Goal: Task Accomplishment & Management: Manage account settings

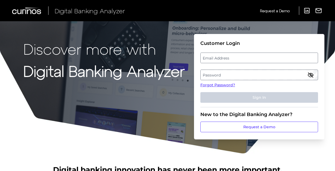
click at [254, 60] on label "Email Address" at bounding box center [259, 58] width 117 height 10
click at [254, 60] on input "email" at bounding box center [259, 58] width 118 height 11
type input "[EMAIL_ADDRESS][DOMAIN_NAME]"
click at [225, 71] on label "Password" at bounding box center [259, 75] width 117 height 10
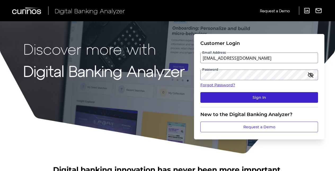
click at [225, 95] on button "Sign In" at bounding box center [259, 97] width 118 height 11
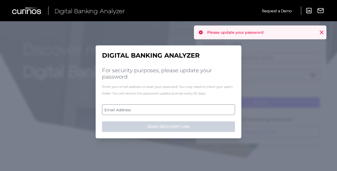
click at [156, 110] on label "Email Address" at bounding box center [168, 110] width 132 height 10
click at [156, 110] on input "email" at bounding box center [168, 109] width 133 height 11
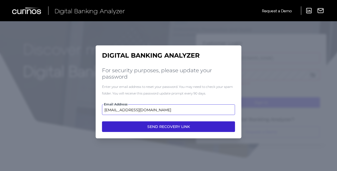
type input "[EMAIL_ADDRESS][DOMAIN_NAME]"
click at [165, 128] on button "SEND RECOVERY LINK" at bounding box center [168, 126] width 133 height 11
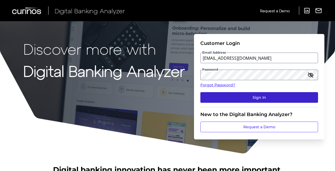
click at [221, 100] on button "Sign In" at bounding box center [259, 97] width 118 height 11
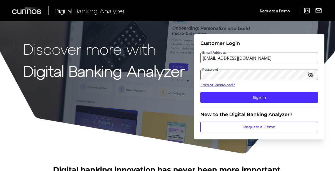
click at [210, 86] on link "Forgot Password?" at bounding box center [259, 85] width 118 height 6
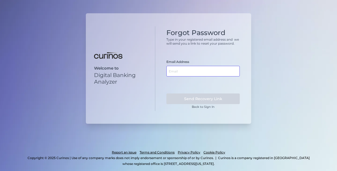
click at [187, 71] on input "text" at bounding box center [203, 71] width 73 height 11
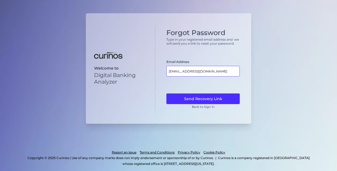
type input "[EMAIL_ADDRESS][DOMAIN_NAME]"
click at [167, 93] on button "Send Recovery Link" at bounding box center [203, 98] width 73 height 11
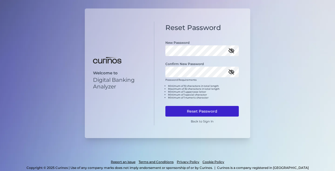
click at [179, 106] on button "Reset Password" at bounding box center [201, 111] width 73 height 11
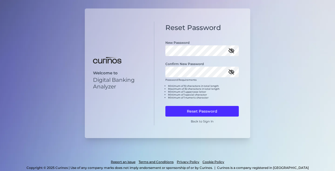
click at [234, 49] on icon "button" at bounding box center [231, 50] width 6 height 6
click at [231, 70] on icon "button" at bounding box center [231, 72] width 5 height 4
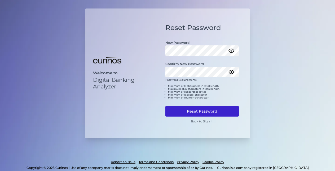
click at [198, 108] on button "Reset Password" at bounding box center [201, 111] width 73 height 11
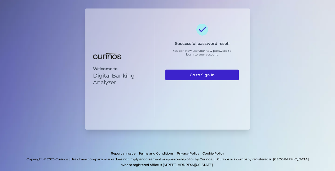
click at [229, 73] on link "Go to Sign In" at bounding box center [201, 74] width 73 height 11
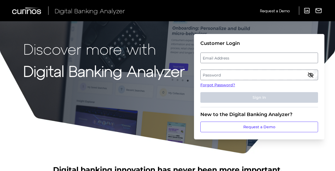
click at [253, 62] on label "Email Address" at bounding box center [259, 58] width 117 height 10
click at [253, 62] on input "email" at bounding box center [259, 58] width 118 height 11
click at [252, 61] on input "Email Address" at bounding box center [259, 58] width 118 height 11
type input "[EMAIL_ADDRESS][DOMAIN_NAME]"
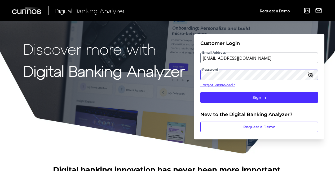
click at [200, 92] on button "Sign In" at bounding box center [259, 97] width 118 height 11
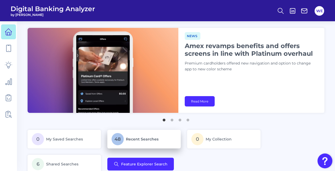
click at [141, 134] on p "48 Recent Searches" at bounding box center [144, 139] width 65 height 12
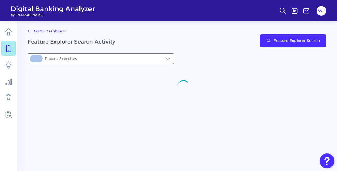
type input "48Recent Searches"
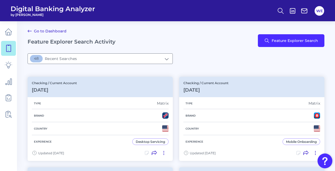
scroll to position [16, 0]
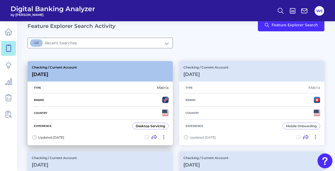
click at [151, 102] on div "Brand" at bounding box center [100, 99] width 137 height 13
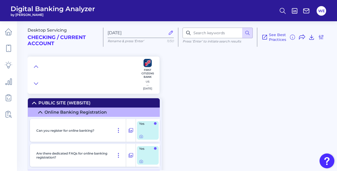
click at [41, 63] on div at bounding box center [82, 74] width 108 height 37
click at [37, 65] on icon at bounding box center [36, 66] width 4 height 5
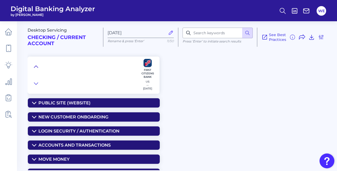
click at [36, 67] on icon at bounding box center [36, 66] width 4 height 5
click at [202, 37] on input at bounding box center [218, 33] width 70 height 11
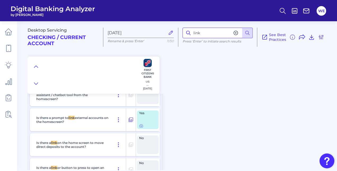
scroll to position [676, 0]
click at [143, 126] on icon at bounding box center [141, 125] width 4 height 4
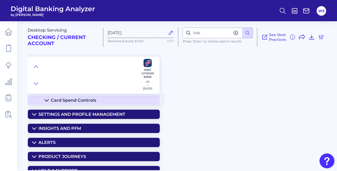
scroll to position [1961, 0]
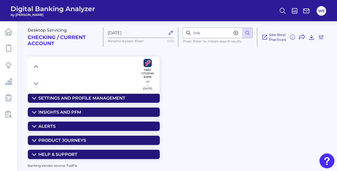
click at [36, 67] on icon at bounding box center [36, 66] width 4 height 5
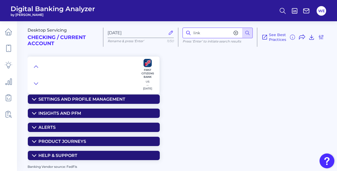
click at [205, 36] on input "link" at bounding box center [218, 33] width 70 height 11
type input "external"
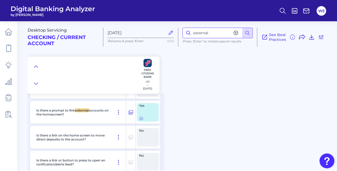
scroll to position [492, 0]
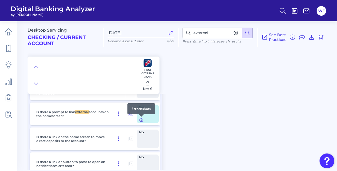
click at [141, 119] on icon at bounding box center [141, 120] width 4 height 4
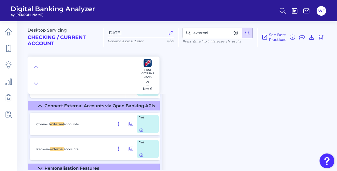
scroll to position [1370, 0]
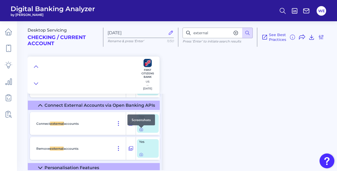
click at [141, 130] on icon at bounding box center [141, 129] width 4 height 4
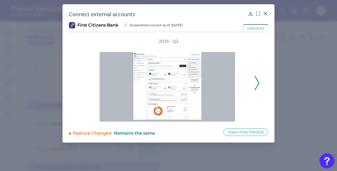
click at [257, 80] on polyline at bounding box center [257, 83] width 4 height 14
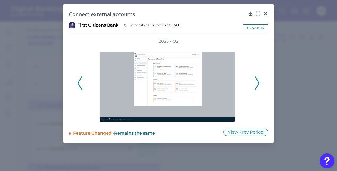
click at [257, 80] on polyline at bounding box center [257, 83] width 4 height 14
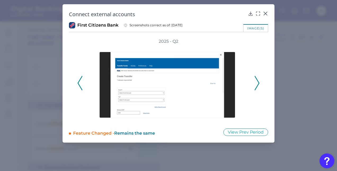
click at [257, 80] on polyline at bounding box center [257, 83] width 4 height 14
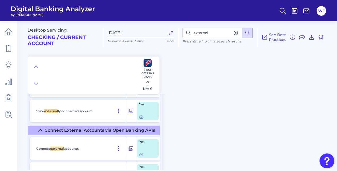
scroll to position [1346, 0]
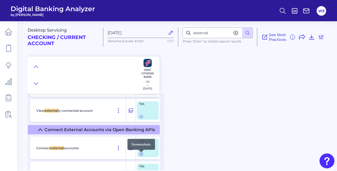
click at [142, 155] on icon at bounding box center [141, 154] width 4 height 4
